Goal: Task Accomplishment & Management: Use online tool/utility

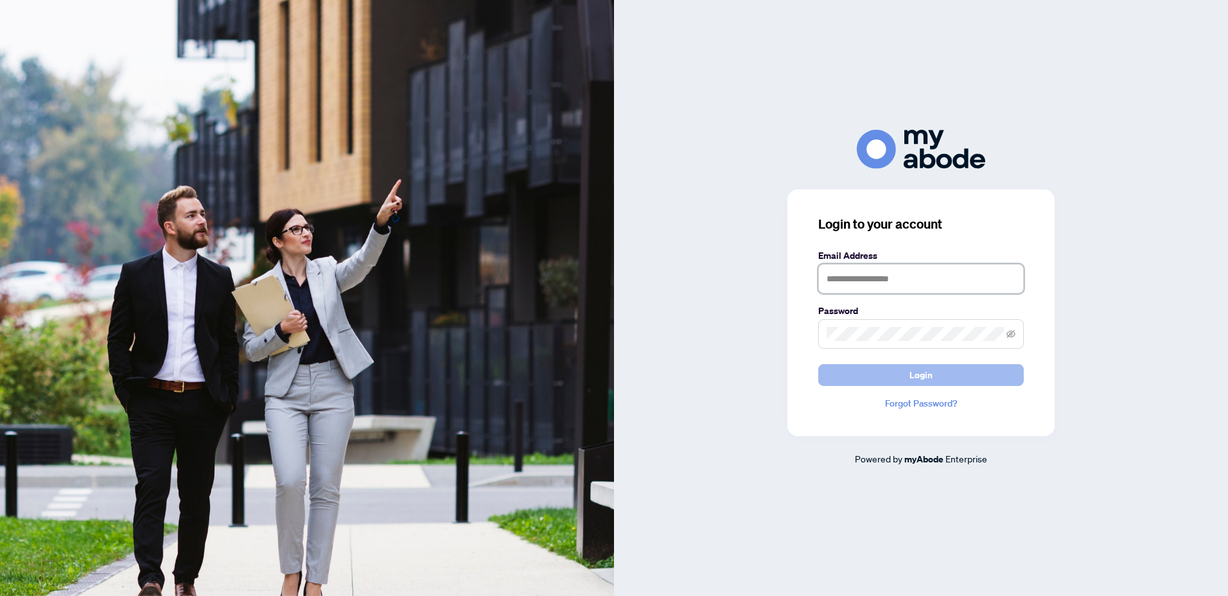
type input "**********"
click at [934, 376] on button "Login" at bounding box center [920, 375] width 205 height 22
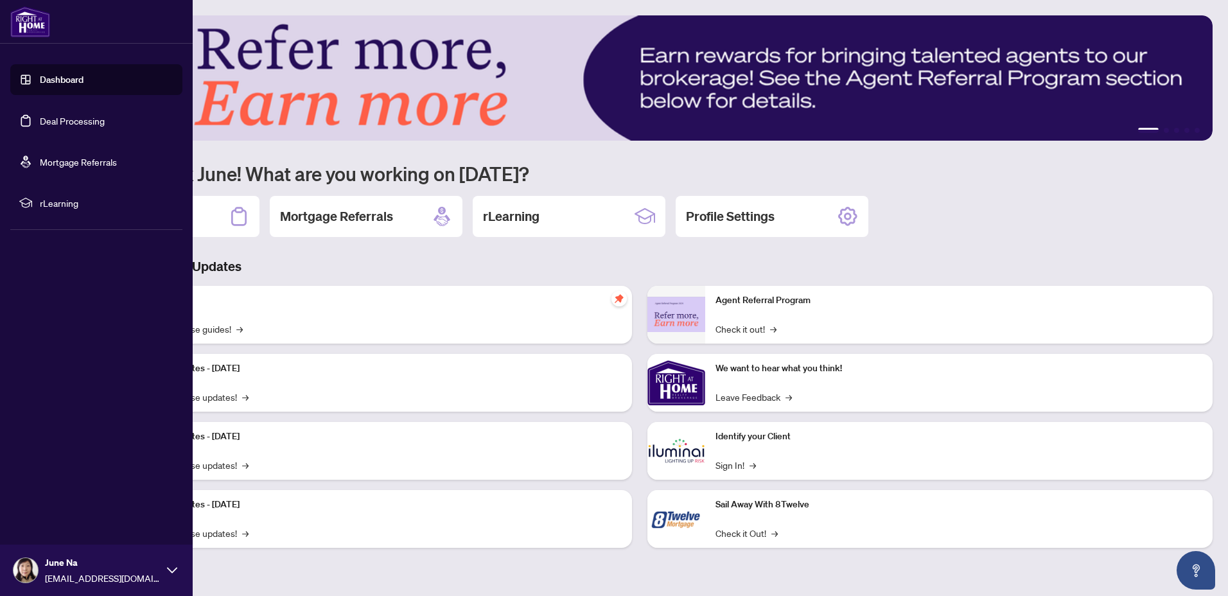
click at [89, 126] on link "Deal Processing" at bounding box center [72, 121] width 65 height 12
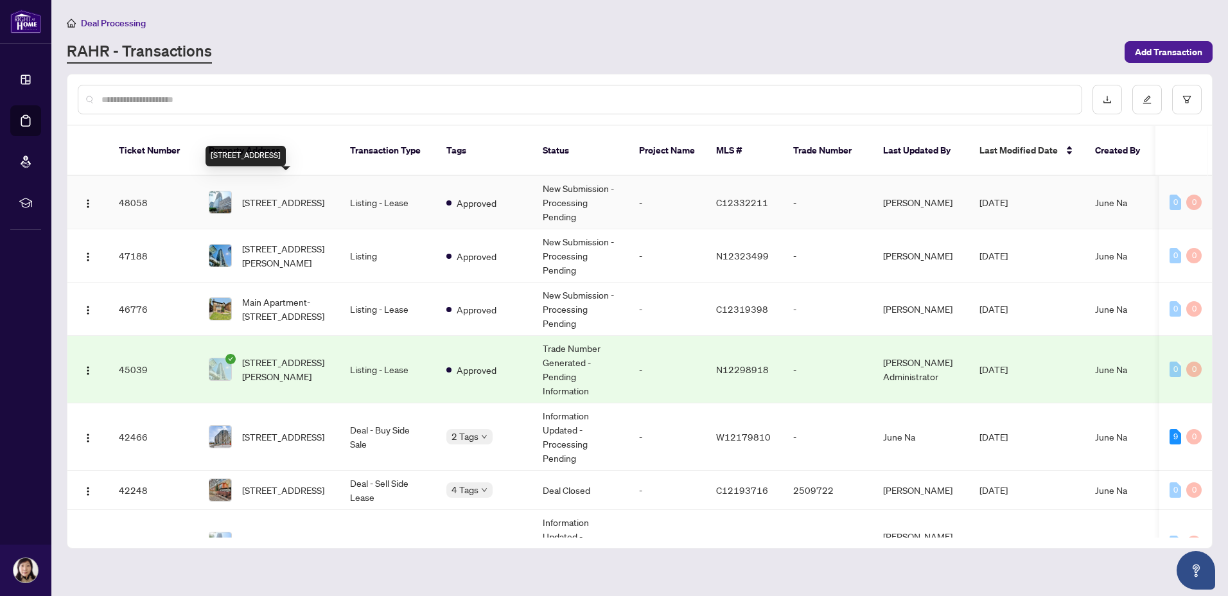
click at [293, 195] on span "[STREET_ADDRESS]" at bounding box center [283, 202] width 82 height 14
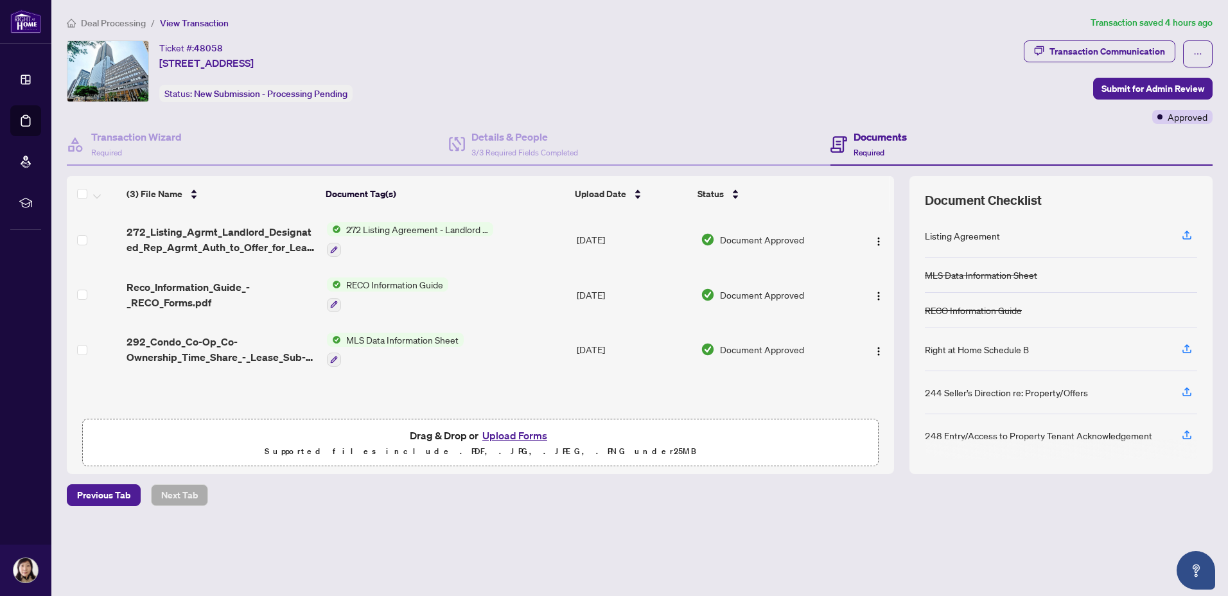
scroll to position [1, 0]
click at [121, 25] on span "Deal Processing" at bounding box center [113, 23] width 65 height 12
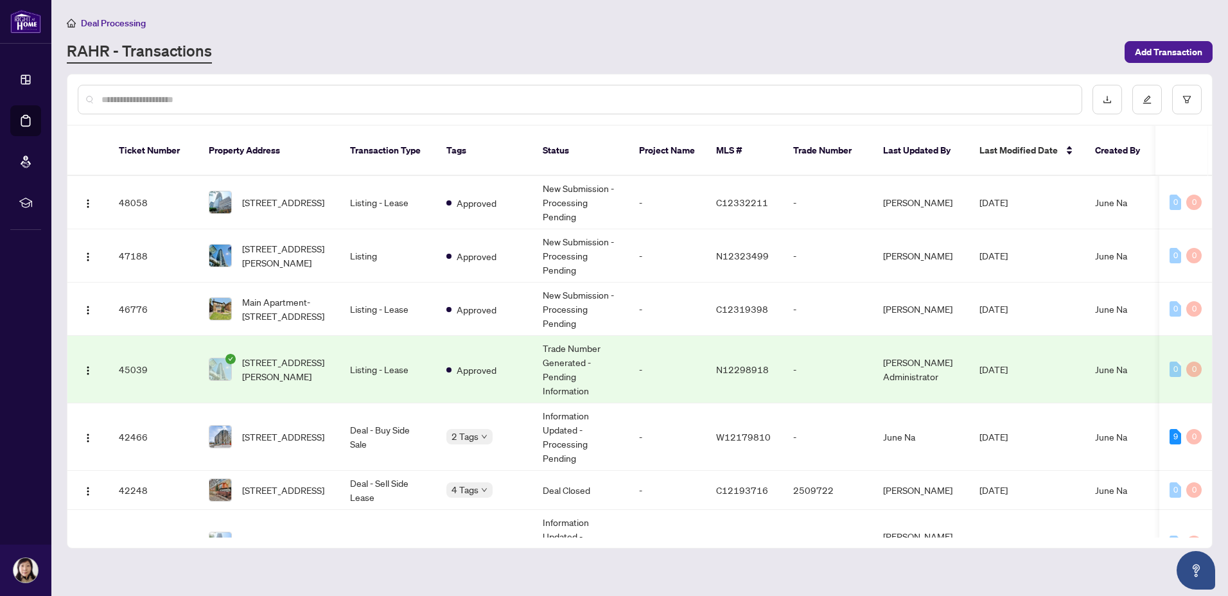
drag, startPoint x: 1212, startPoint y: 186, endPoint x: 1212, endPoint y: 178, distance: 7.7
click at [1212, 178] on main "Deal Processing [PERSON_NAME] - Transactions Add Transaction Ticket Number Prop…" at bounding box center [639, 298] width 1176 height 596
